Goal: Transaction & Acquisition: Download file/media

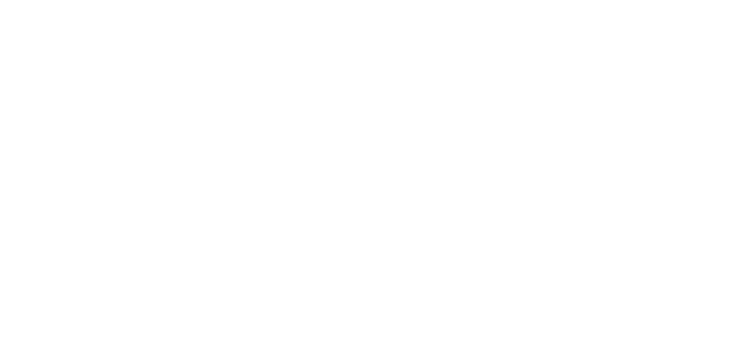
click at [238, 0] on html at bounding box center [371, 0] width 743 height 0
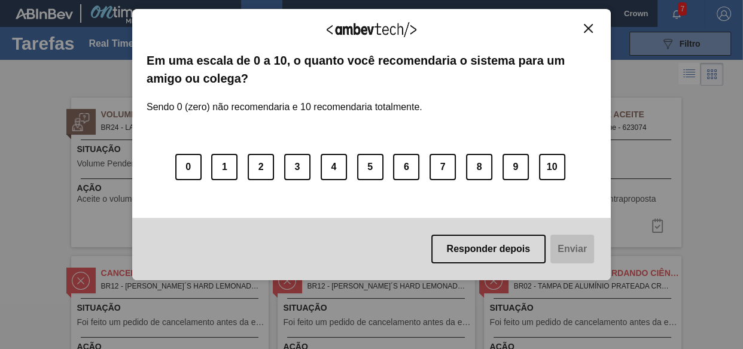
click at [582, 26] on button "Close" at bounding box center [589, 28] width 16 height 10
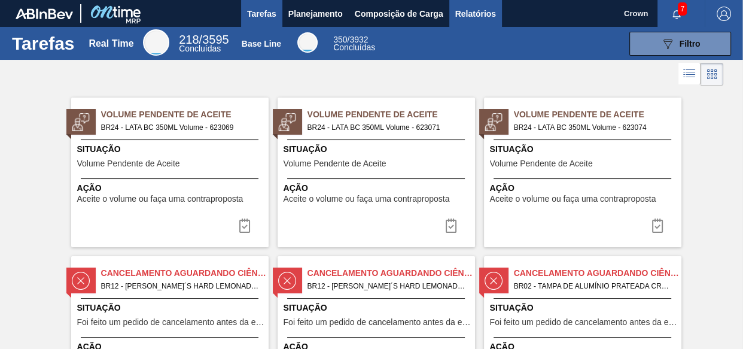
click at [491, 23] on button "Relatórios" at bounding box center [475, 13] width 53 height 27
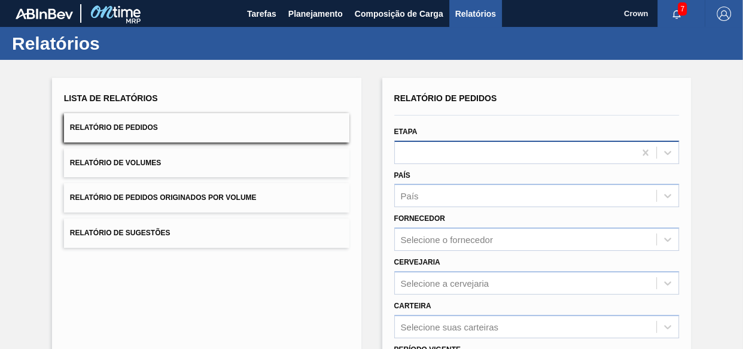
click at [431, 148] on div at bounding box center [515, 152] width 241 height 17
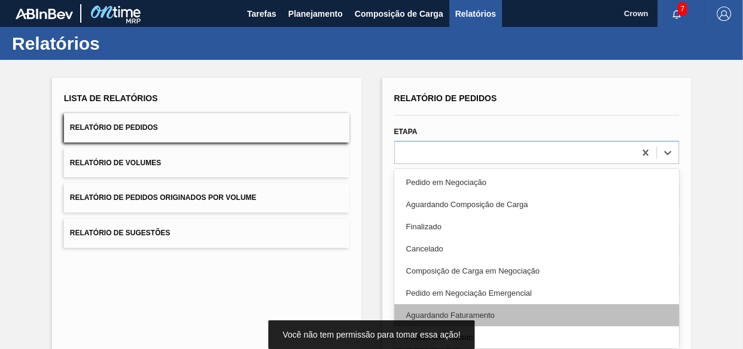
click at [476, 315] on div "Aguardando Faturamento" at bounding box center [536, 315] width 285 height 22
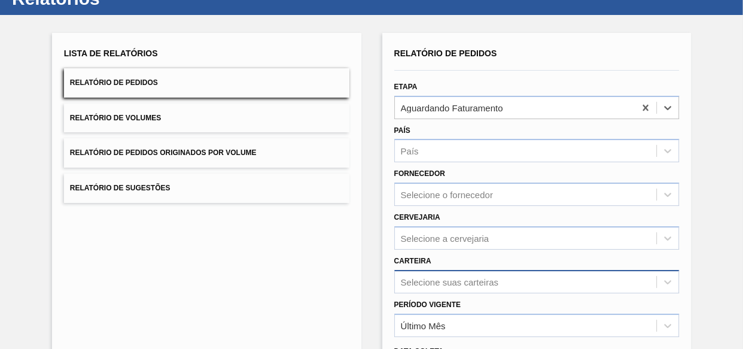
scroll to position [163, 0]
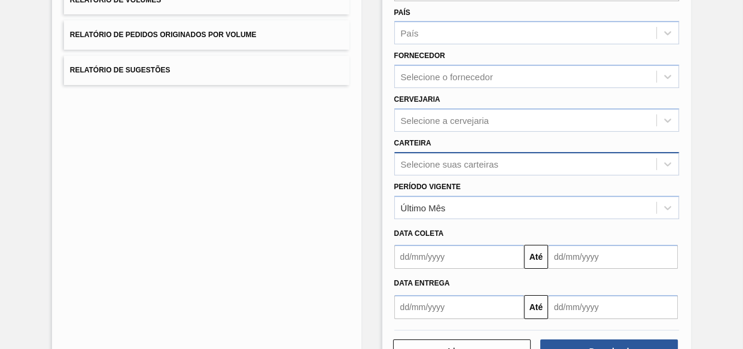
click at [457, 161] on div "Relatório de Pedidos Etapa option Aguardando Faturamento, selected. Select is f…" at bounding box center [536, 123] width 285 height 392
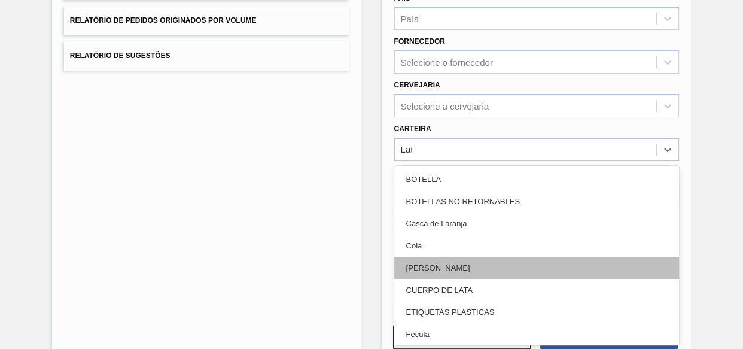
type input "Lata"
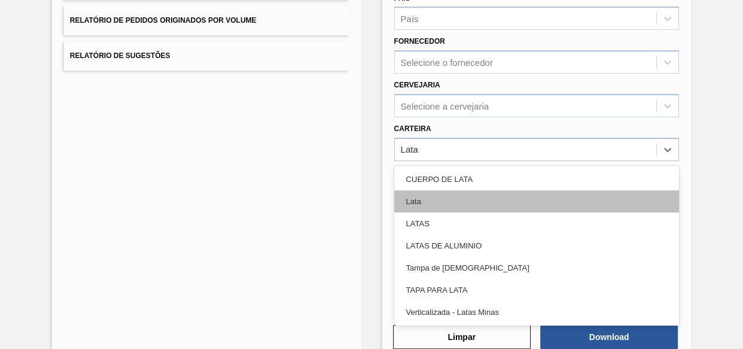
click at [436, 197] on div "Lata" at bounding box center [536, 201] width 285 height 22
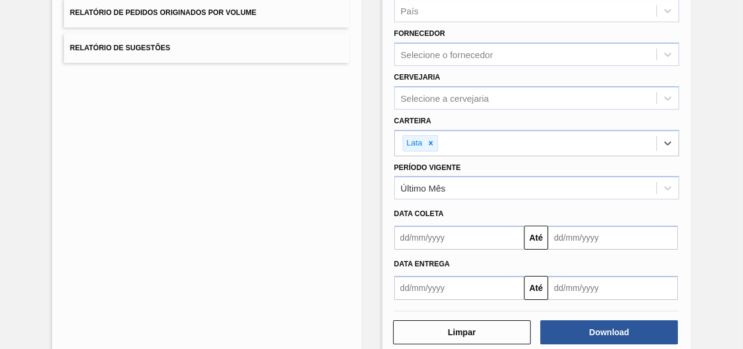
scroll to position [207, 0]
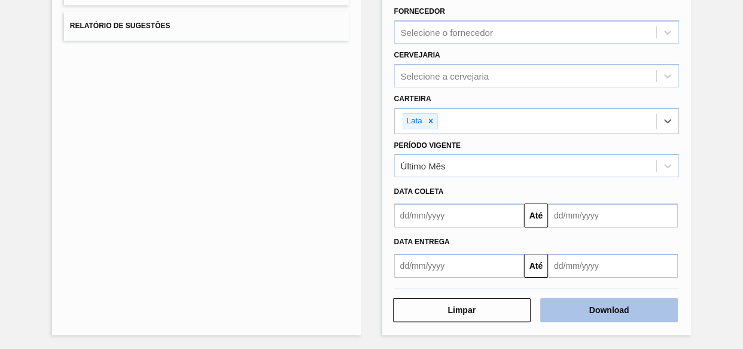
click at [574, 314] on button "Download" at bounding box center [609, 310] width 138 height 24
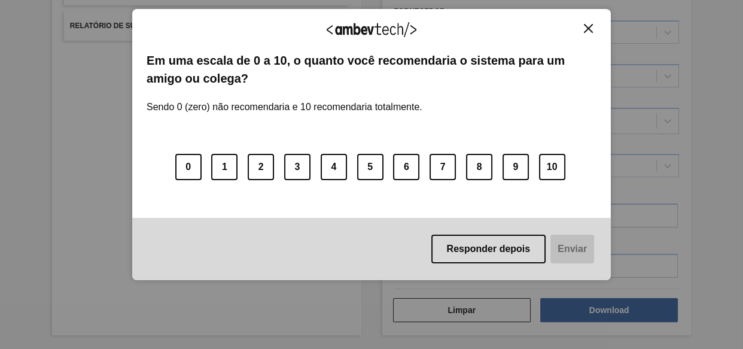
click at [587, 25] on img "Close" at bounding box center [588, 28] width 9 height 9
